Goal: Information Seeking & Learning: Learn about a topic

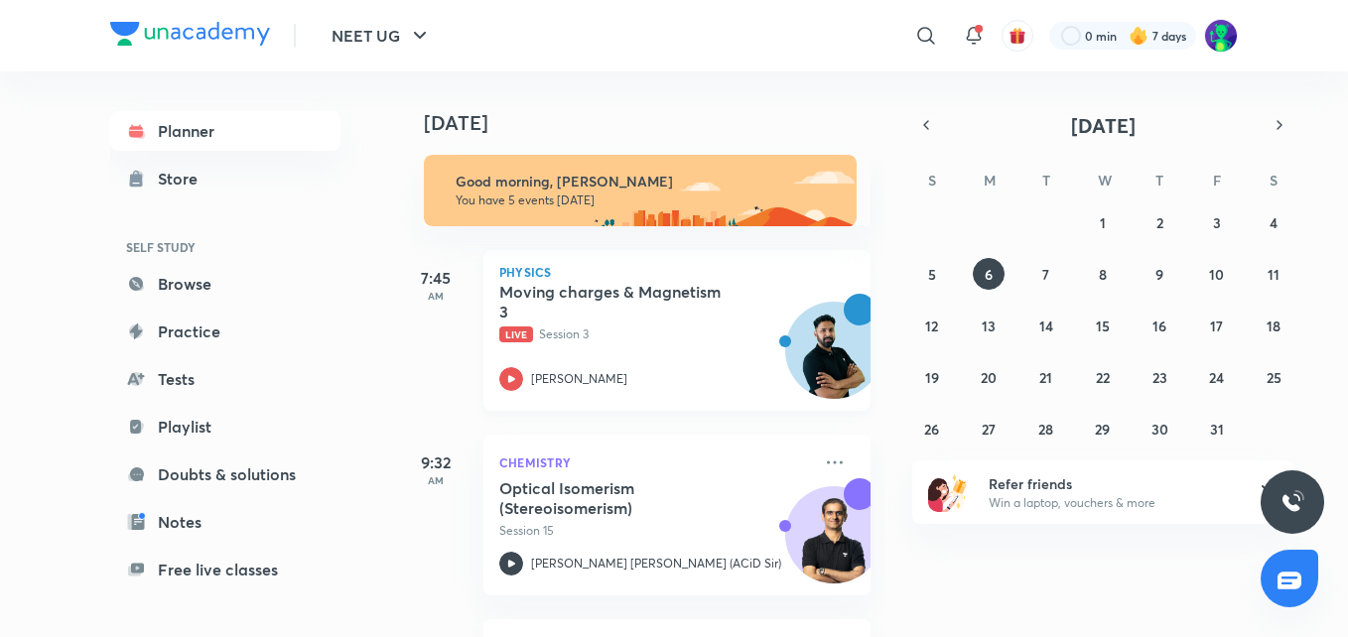
click at [568, 296] on h5 "Moving charges & Magnetism 3" at bounding box center [622, 302] width 247 height 40
